Goal: Transaction & Acquisition: Purchase product/service

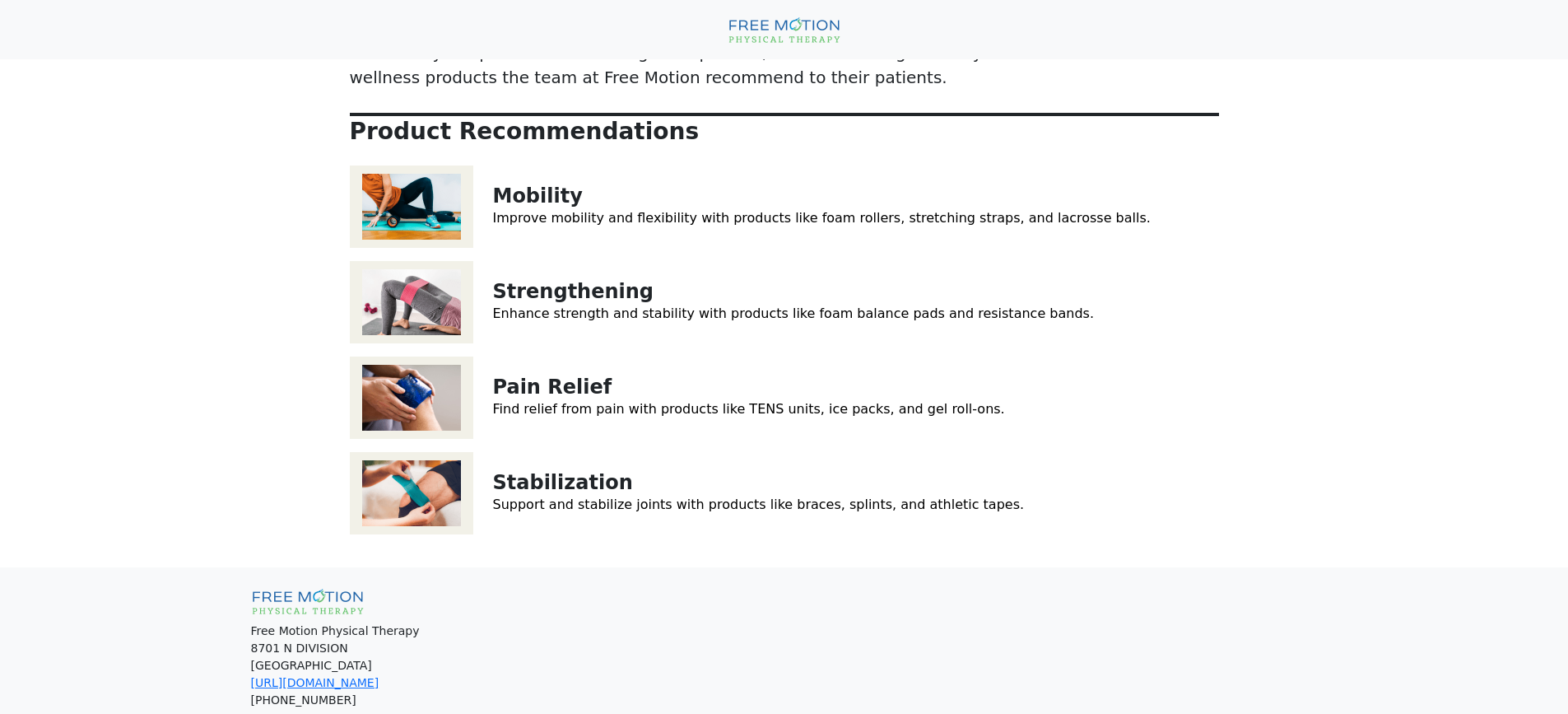
scroll to position [247, 0]
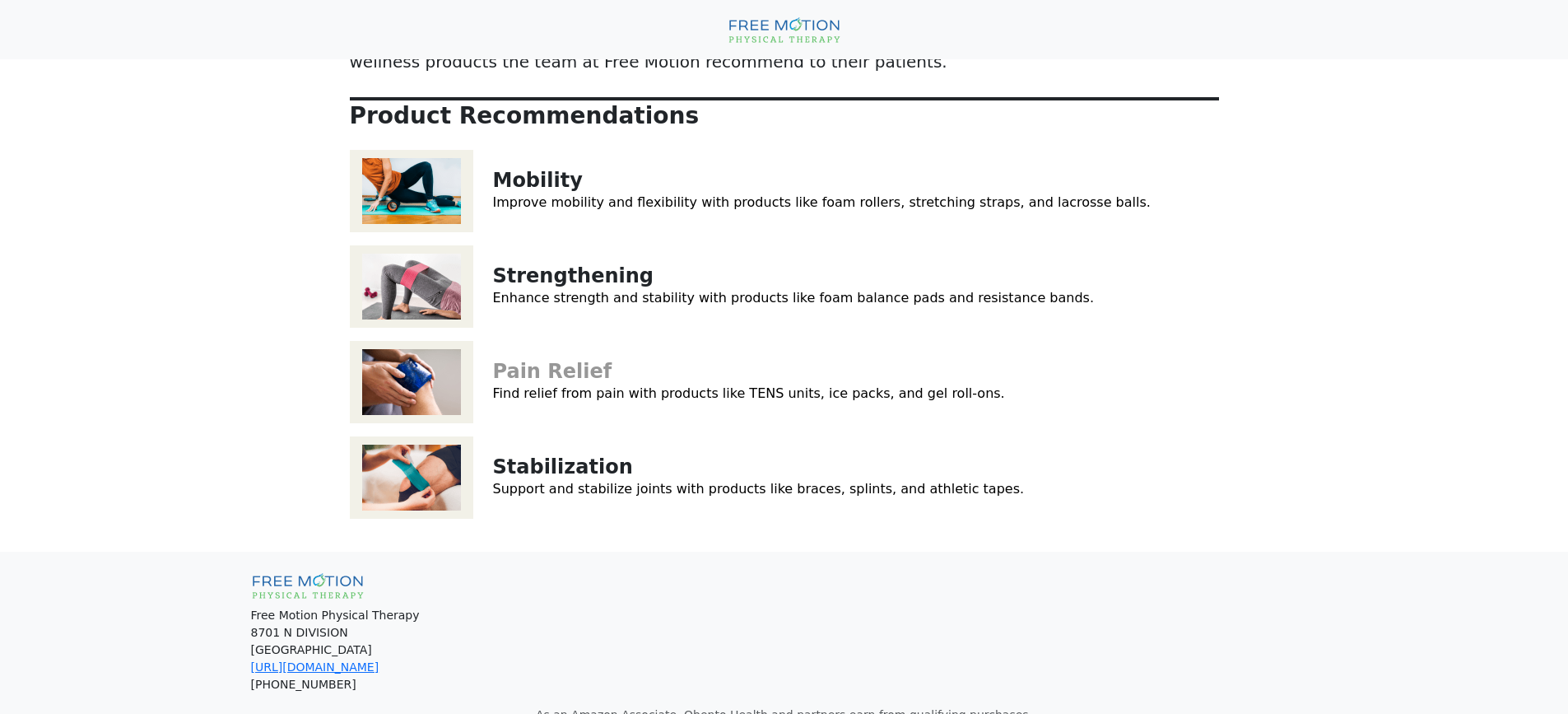
click at [521, 360] on link "Pain Relief" at bounding box center [553, 371] width 119 height 23
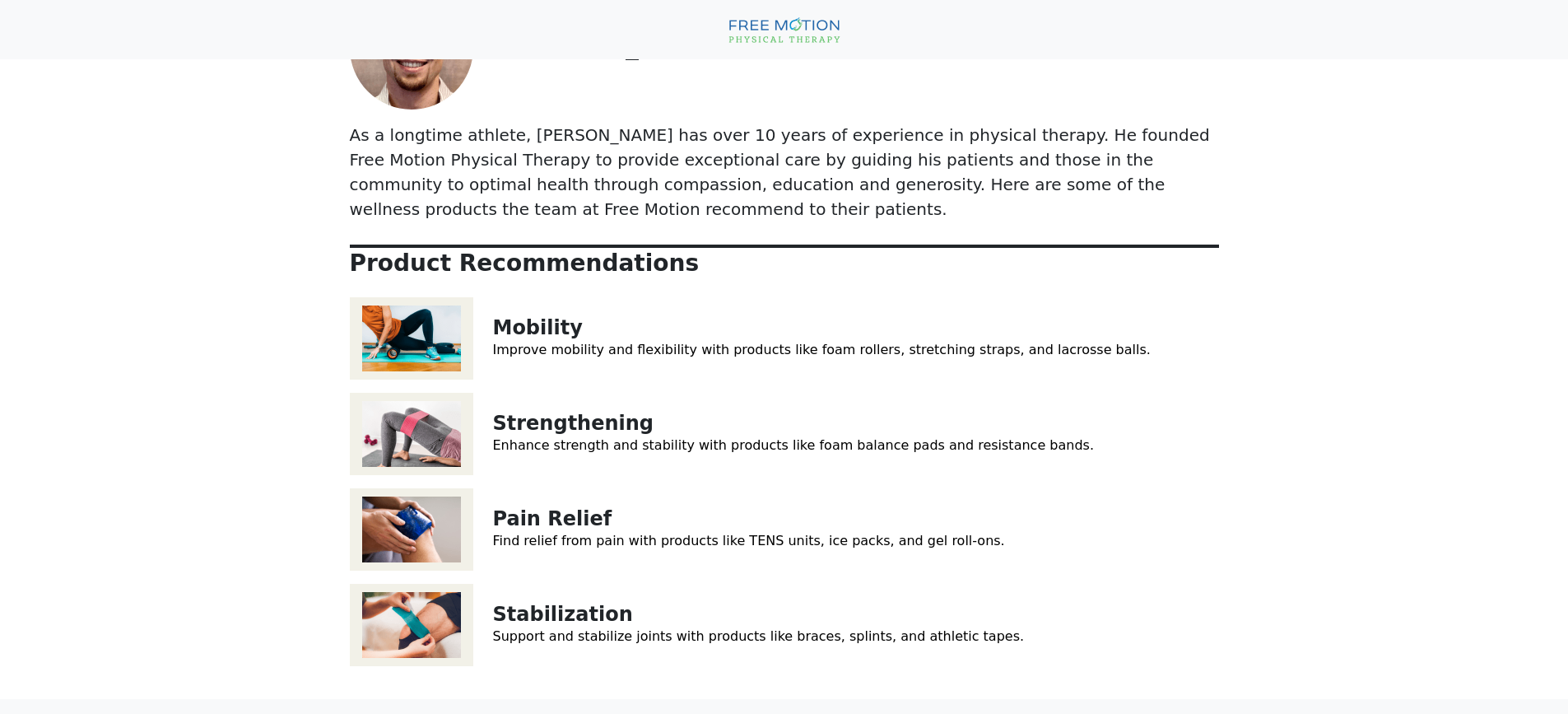
scroll to position [0, 0]
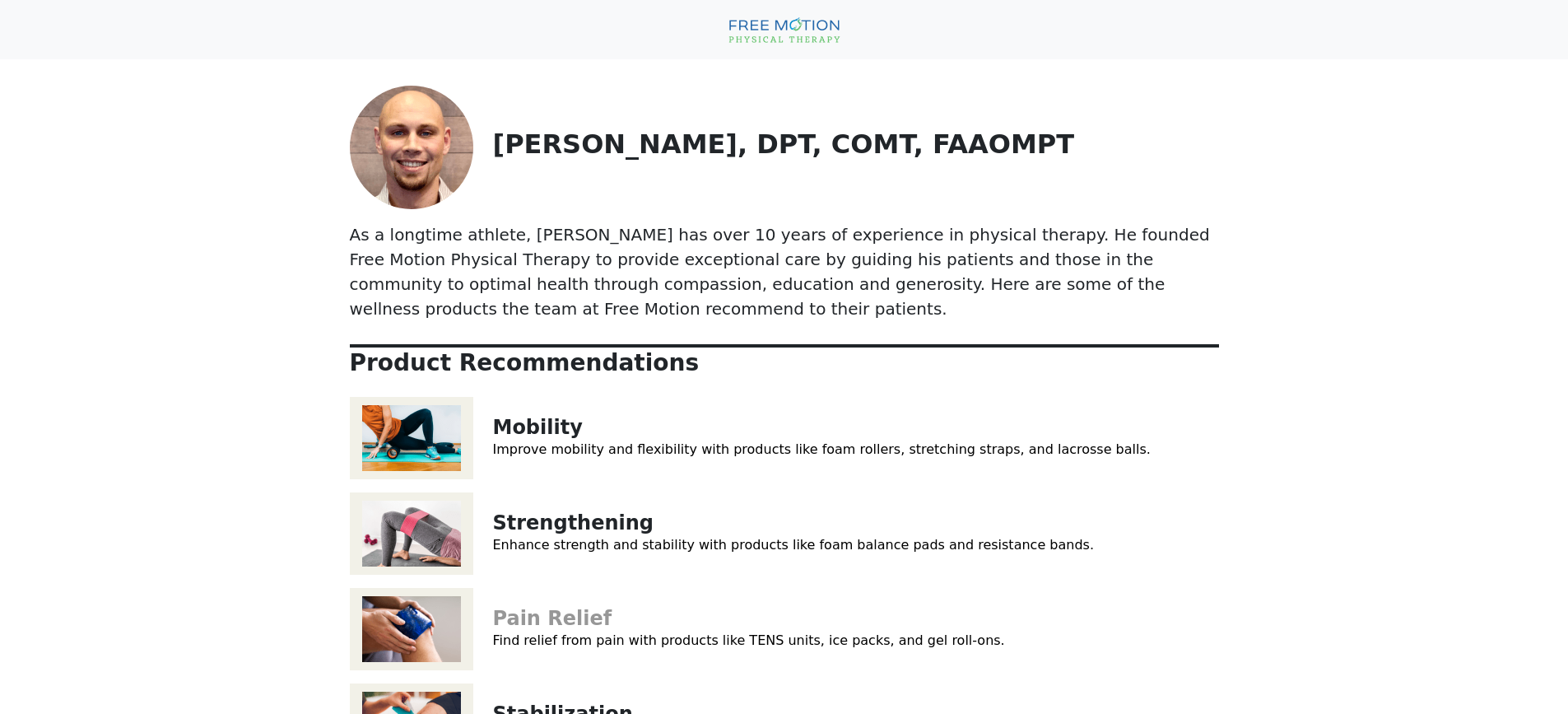
click at [571, 607] on link "Pain Relief" at bounding box center [553, 619] width 119 height 23
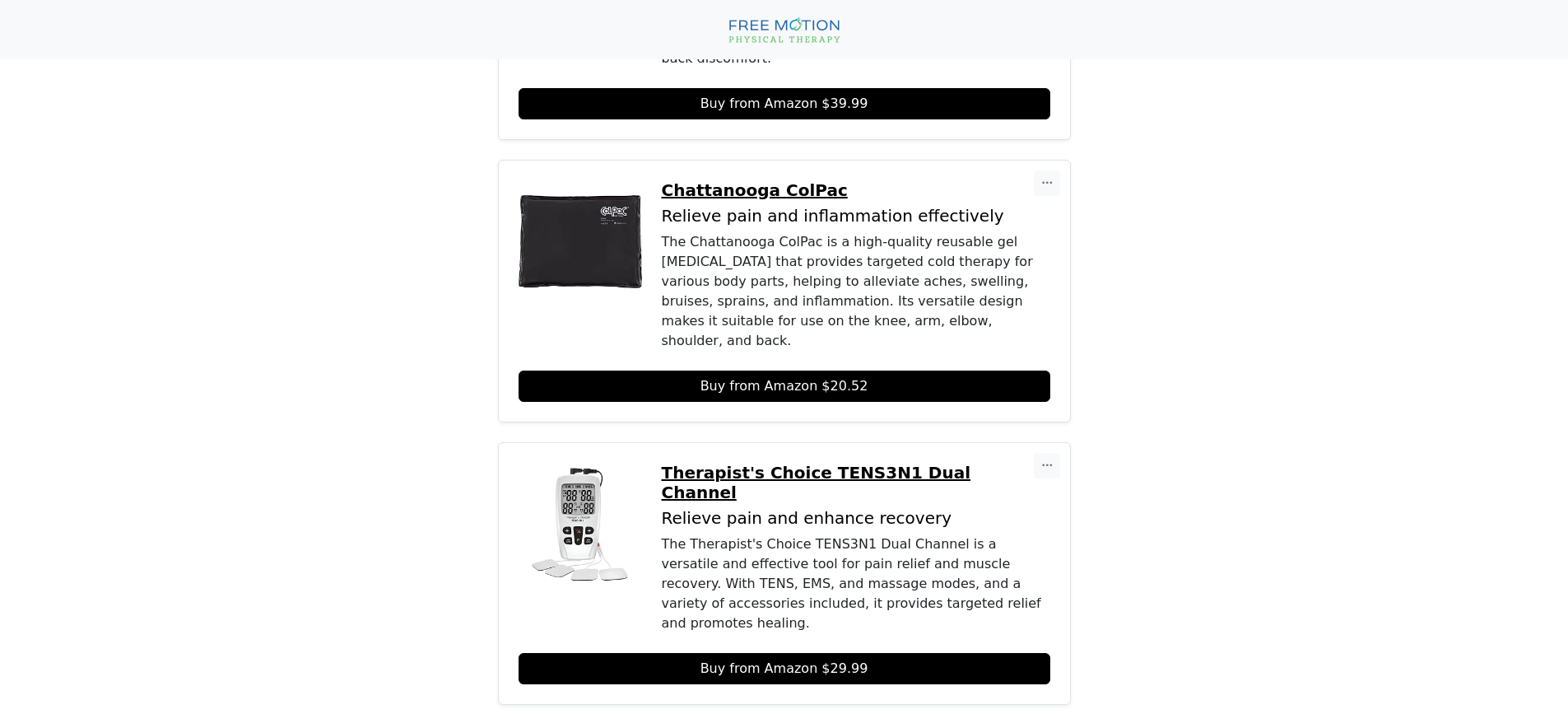
scroll to position [989, 0]
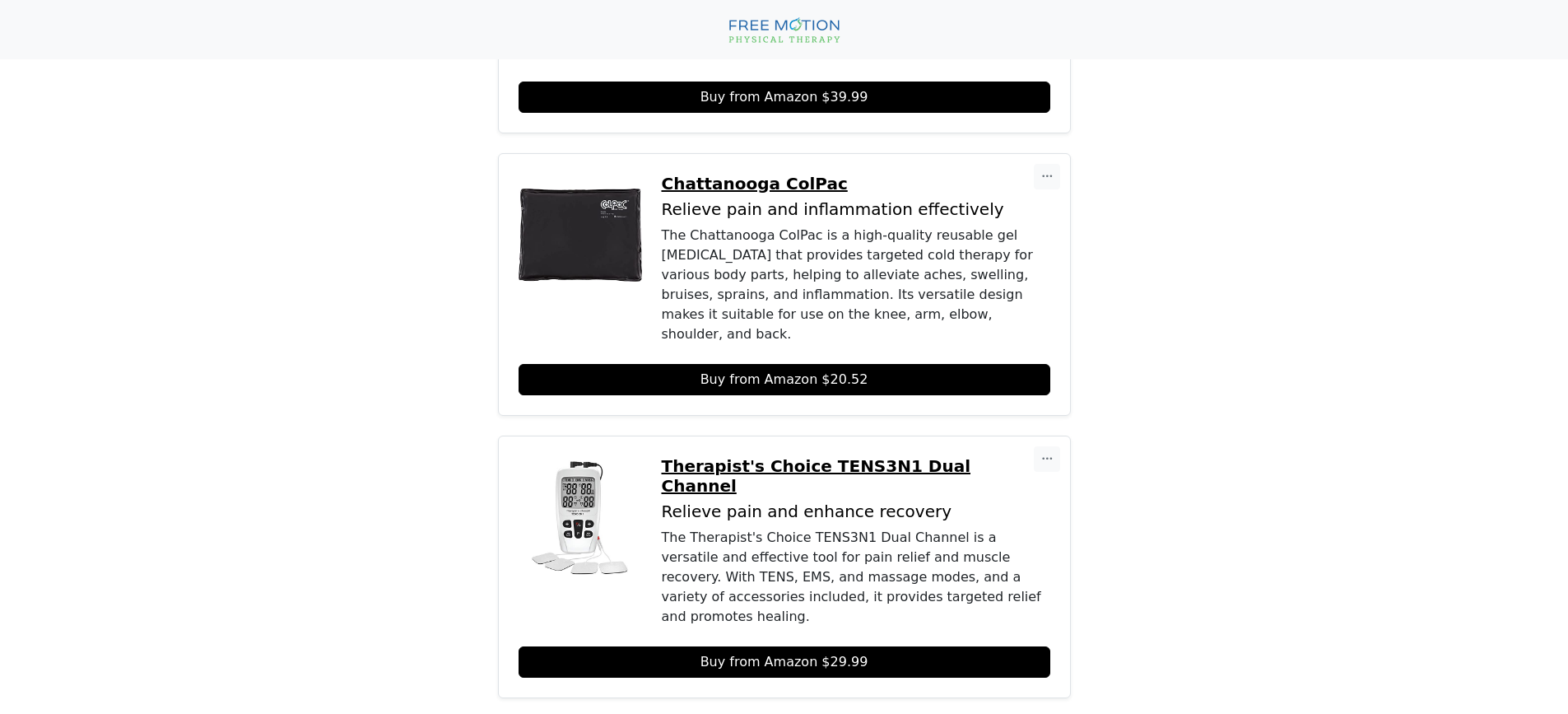
click at [795, 456] on p "Therapist's Choice TENS3N1 Dual Channel" at bounding box center [856, 476] width 388 height 40
